Goal: Navigation & Orientation: Understand site structure

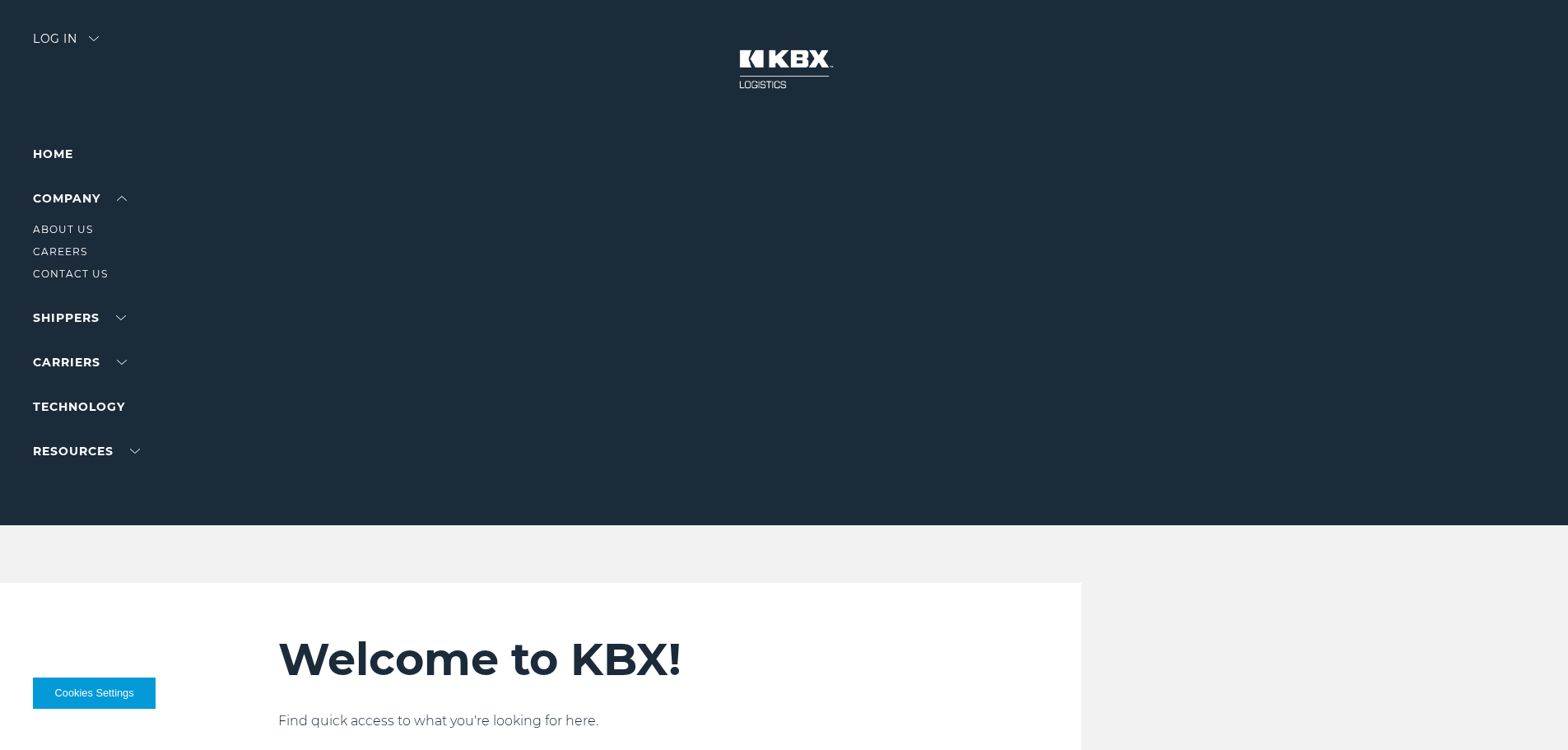
click at [75, 224] on link "About Us" at bounding box center [62, 229] width 60 height 12
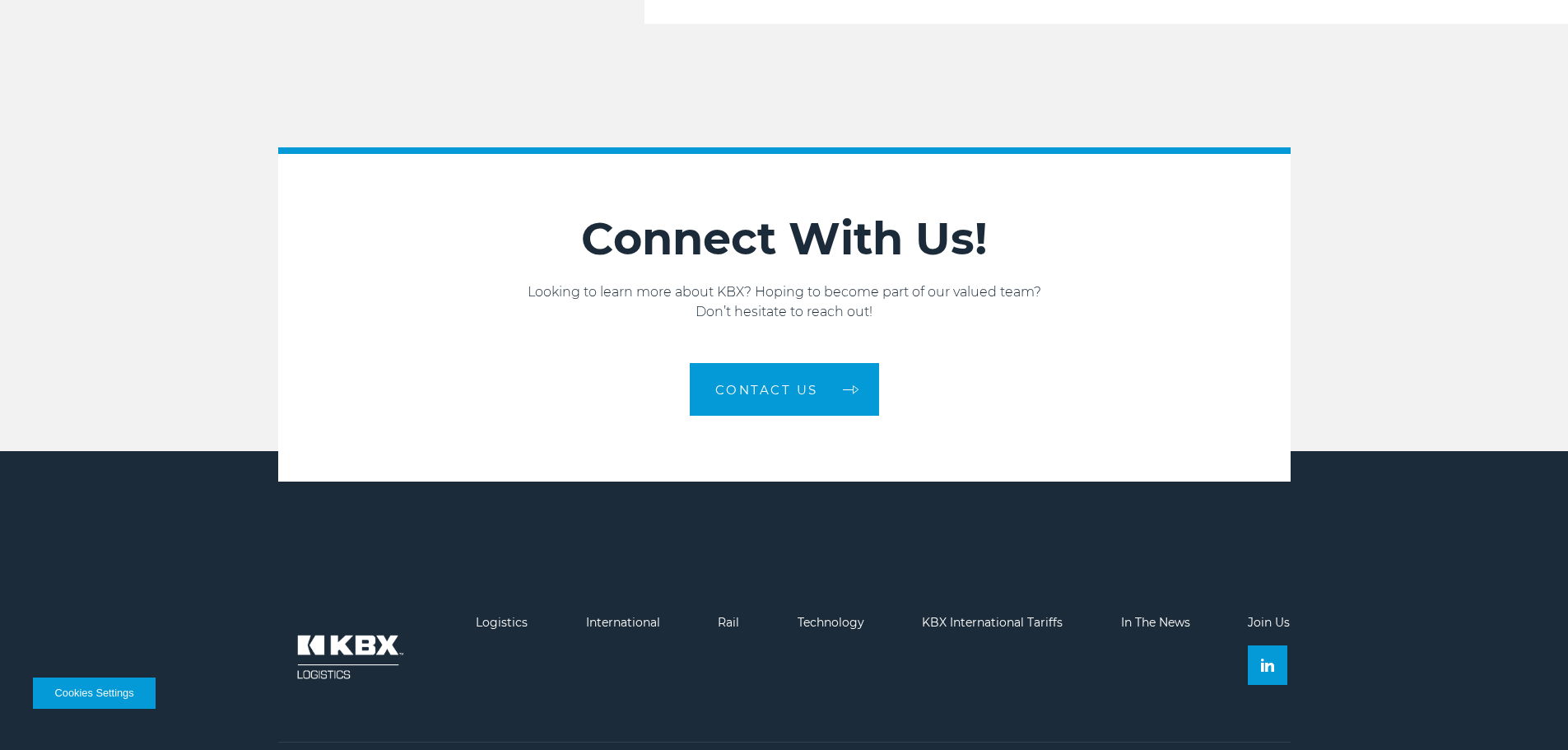
scroll to position [2788, 0]
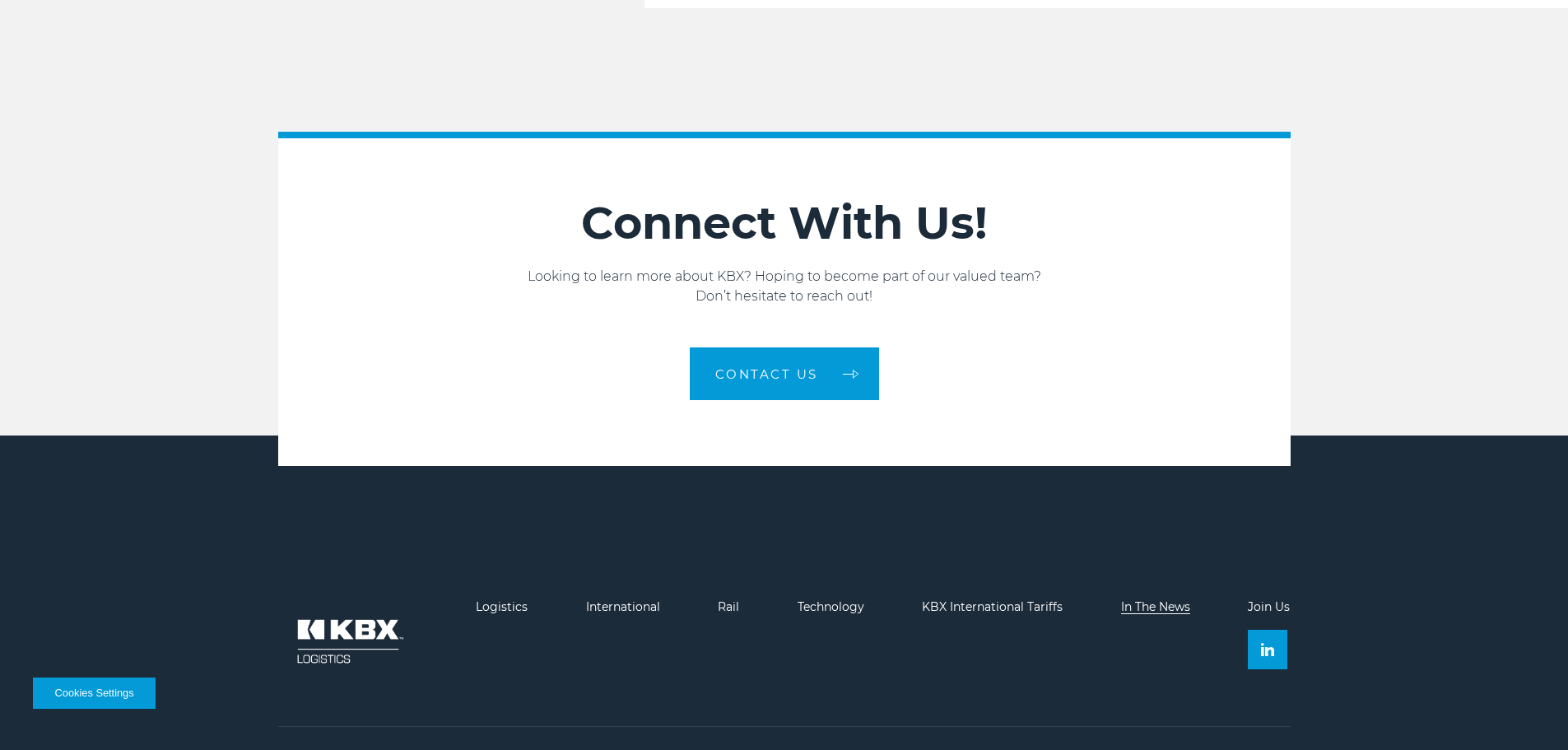
click at [1156, 599] on link "In The News" at bounding box center [1156, 607] width 69 height 15
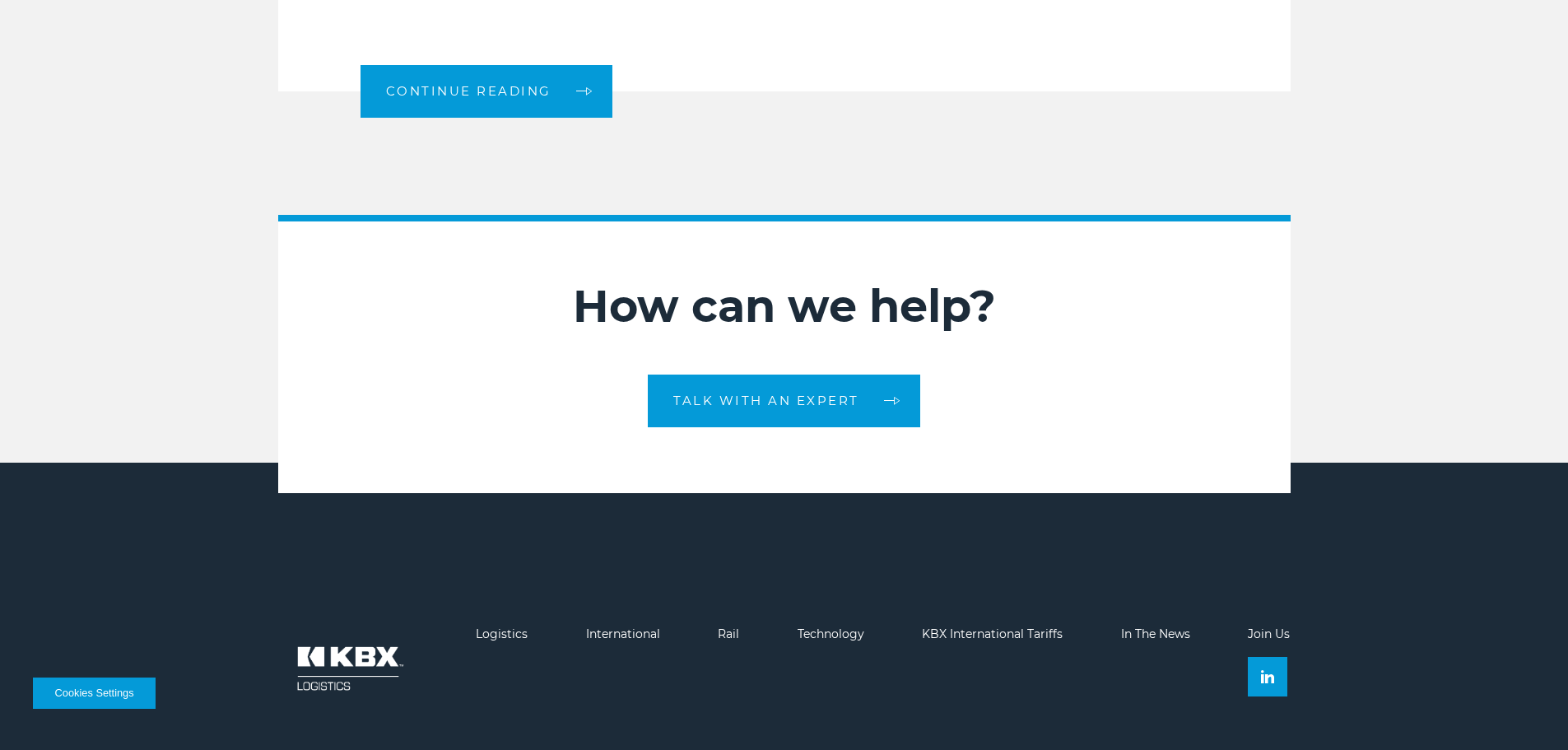
scroll to position [2140, 0]
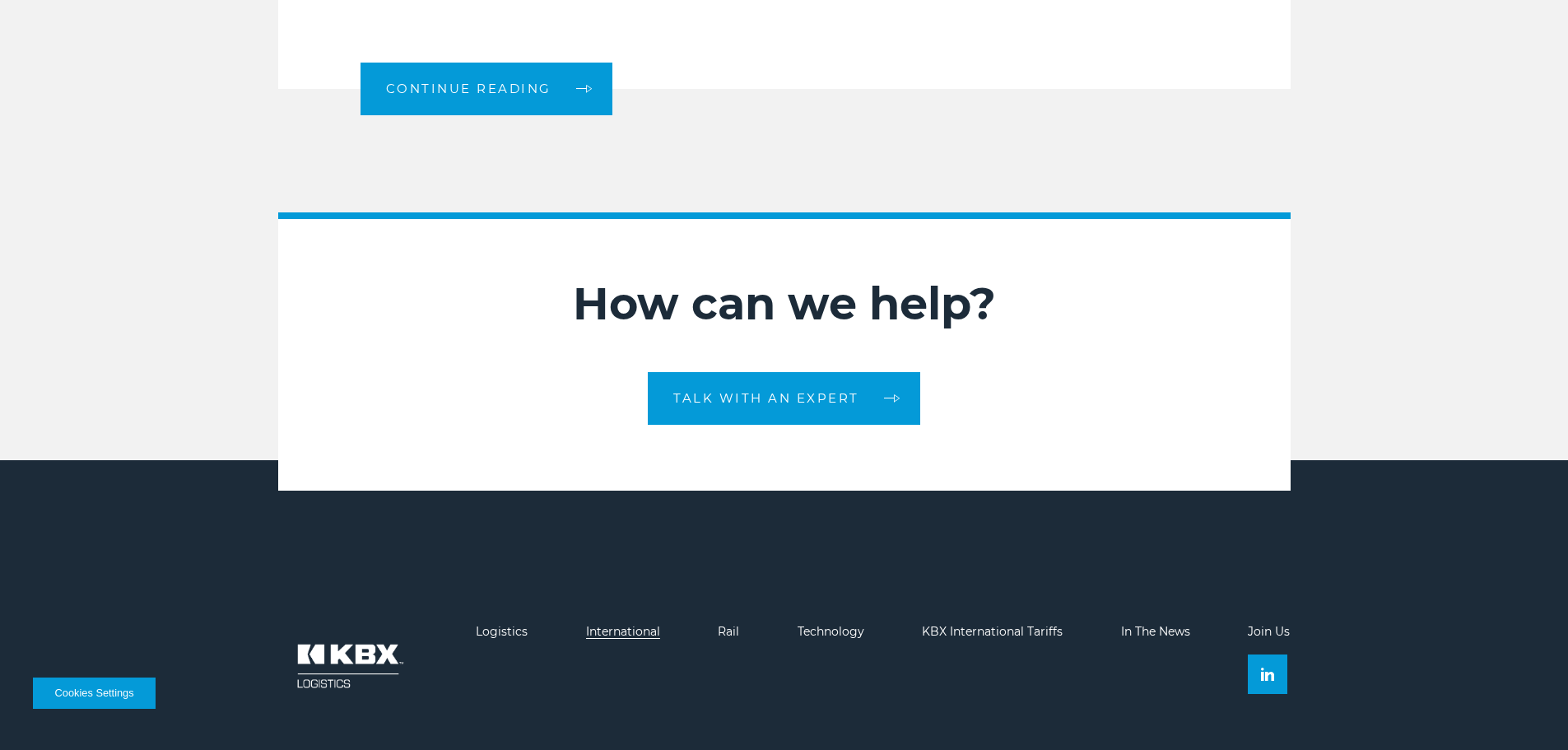
click at [632, 624] on link "International" at bounding box center [623, 631] width 74 height 15
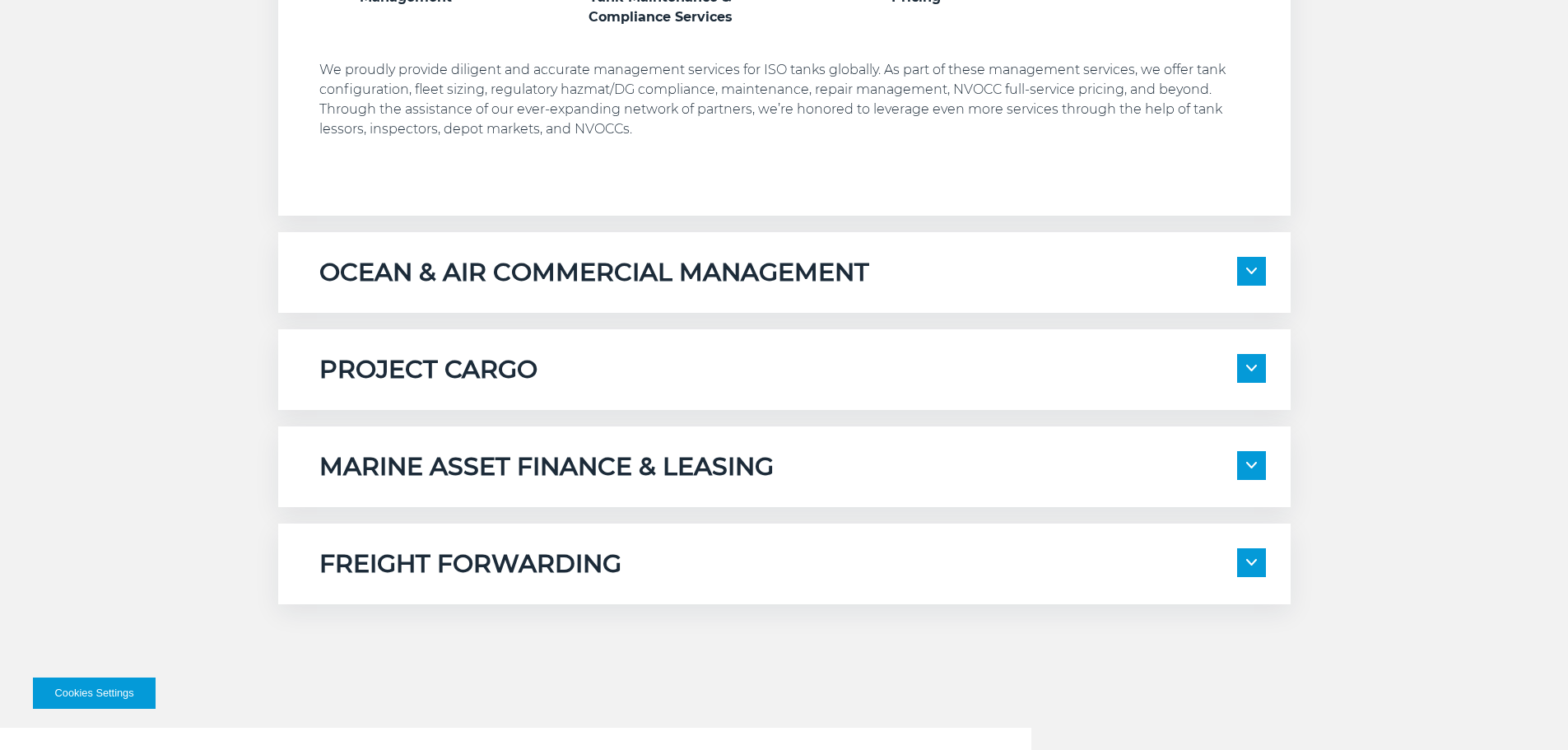
scroll to position [1233, 0]
click at [1262, 567] on span at bounding box center [1252, 562] width 29 height 29
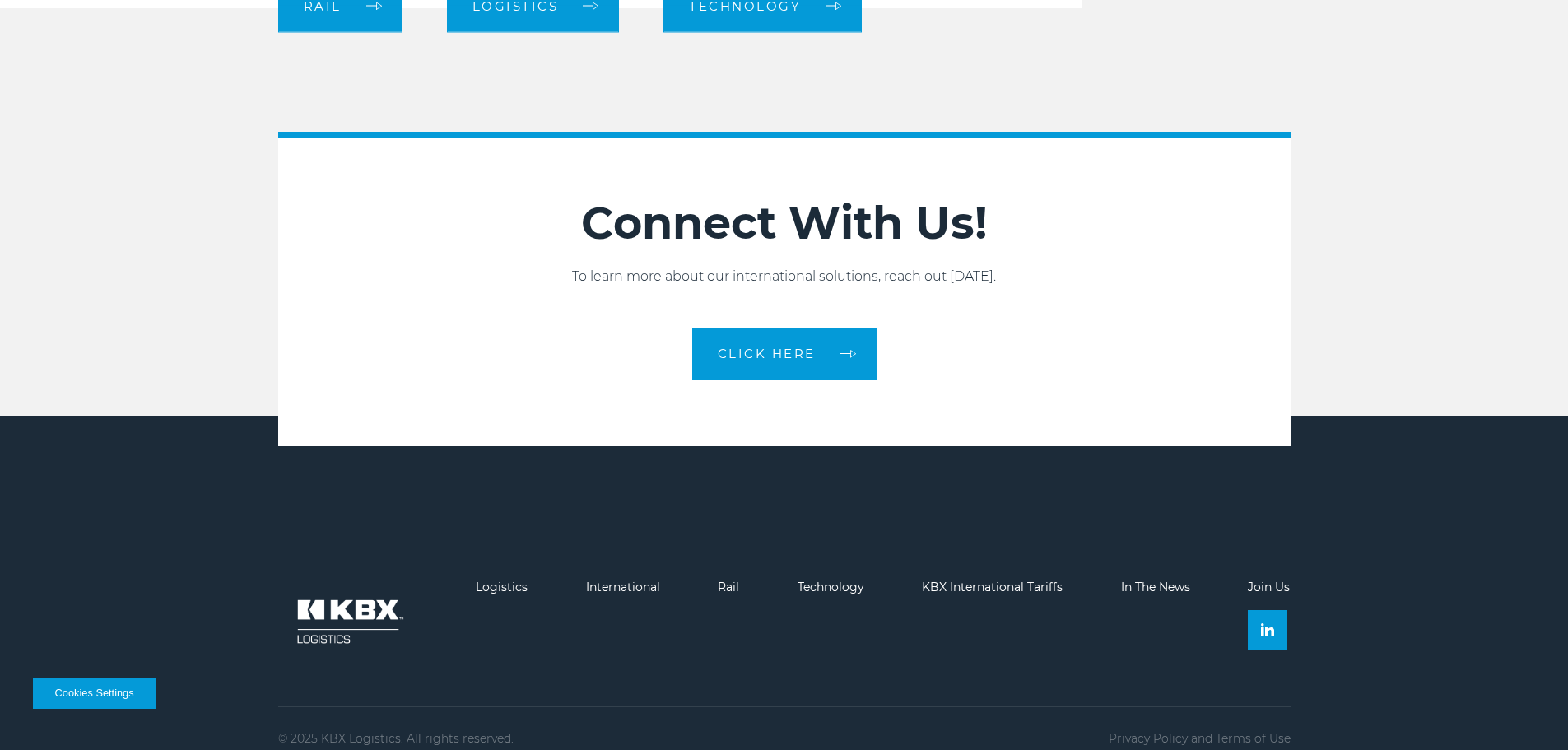
scroll to position [3020, 0]
